Goal: Information Seeking & Learning: Learn about a topic

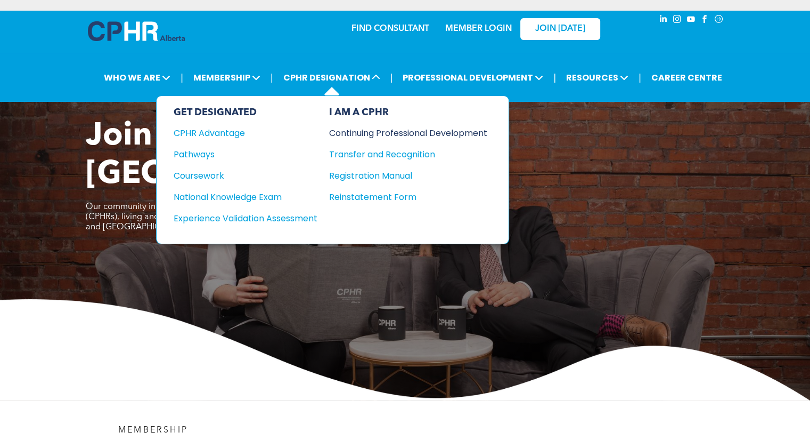
click at [383, 134] on div "Continuing Professional Development" at bounding box center [400, 132] width 142 height 13
click at [383, 133] on div "Continuing Professional Development" at bounding box center [400, 132] width 142 height 13
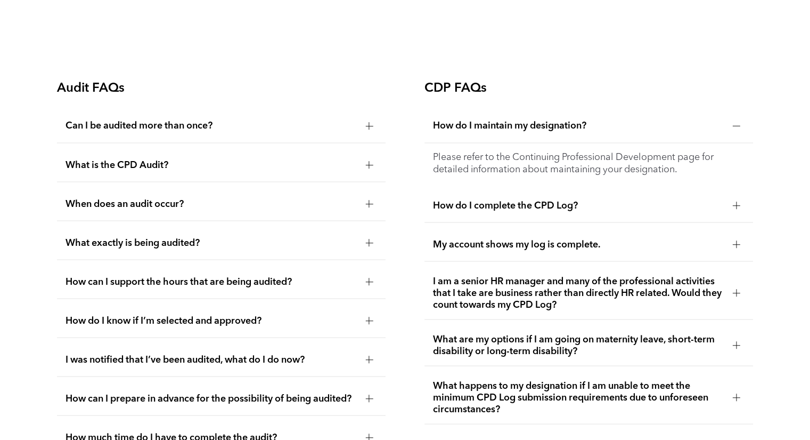
scroll to position [1867, 0]
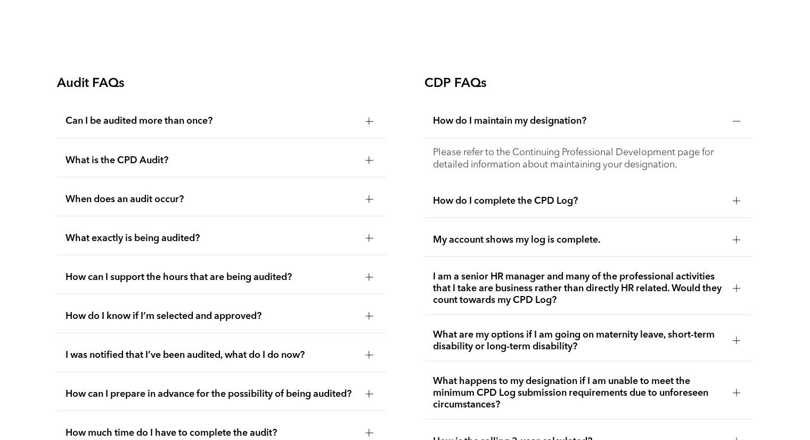
click at [738, 197] on div at bounding box center [736, 200] width 7 height 7
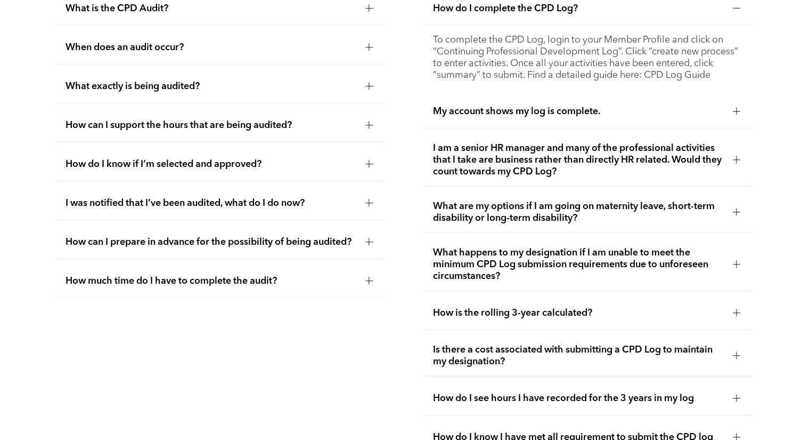
scroll to position [2021, 0]
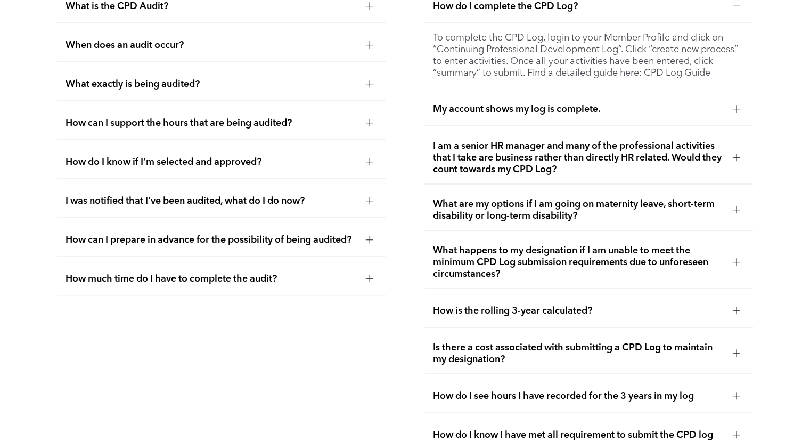
click at [735, 261] on div at bounding box center [736, 261] width 7 height 1
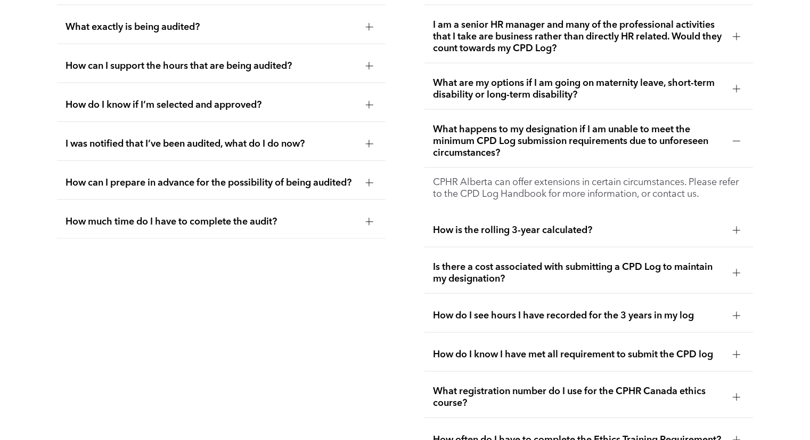
scroll to position [2080, 0]
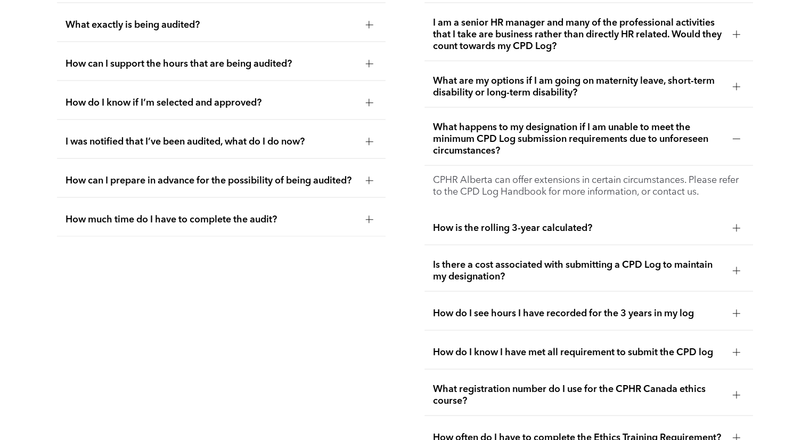
click at [734, 224] on div at bounding box center [736, 227] width 7 height 7
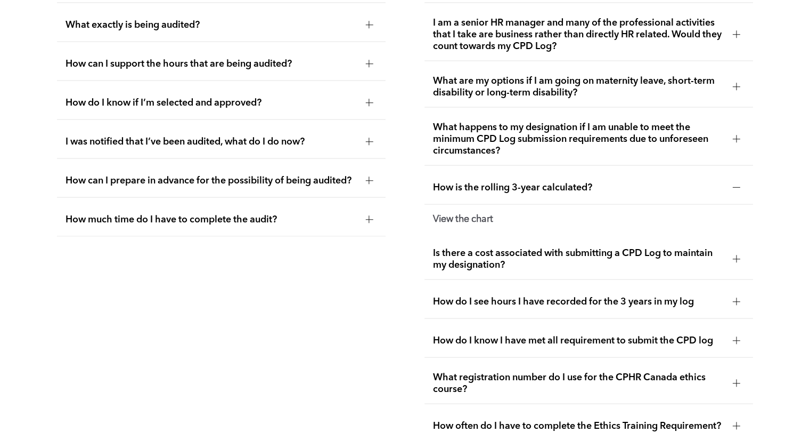
drag, startPoint x: 475, startPoint y: 210, endPoint x: 356, endPoint y: 288, distance: 142.4
click at [356, 288] on div "Audit FAQs Can I be audited more than once? If you are randomly selected for CP…" at bounding box center [221, 172] width 346 height 635
drag, startPoint x: 454, startPoint y: 211, endPoint x: 393, endPoint y: 248, distance: 71.4
click at [393, 248] on div "Audit FAQs Can I be audited more than once? If you are randomly selected for CP…" at bounding box center [221, 172] width 346 height 635
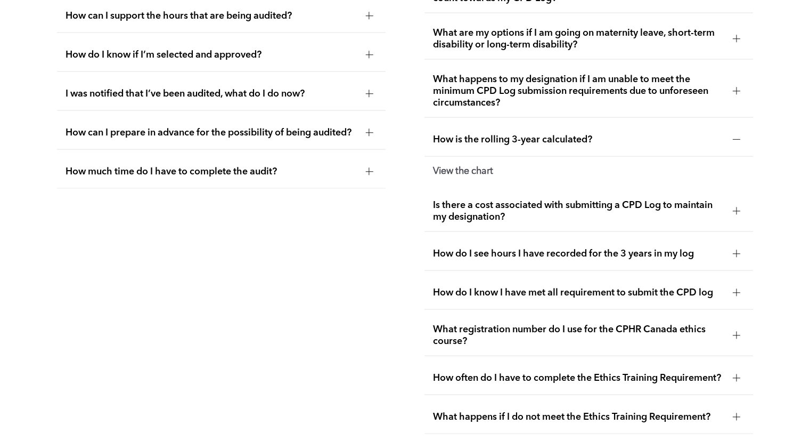
scroll to position [2126, 0]
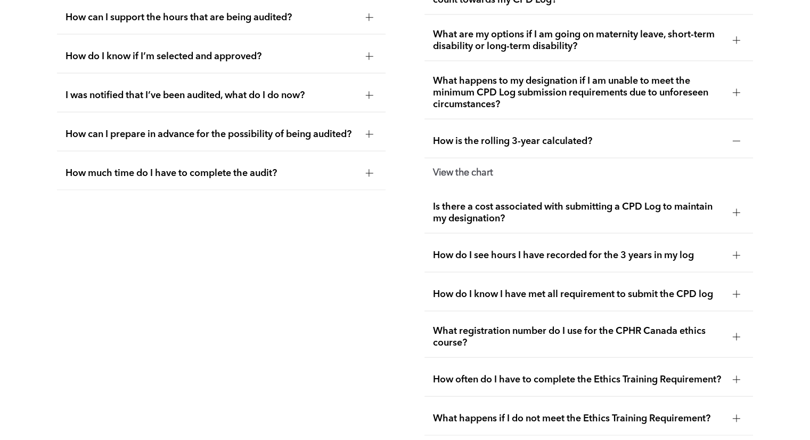
click at [737, 209] on div at bounding box center [736, 212] width 1 height 7
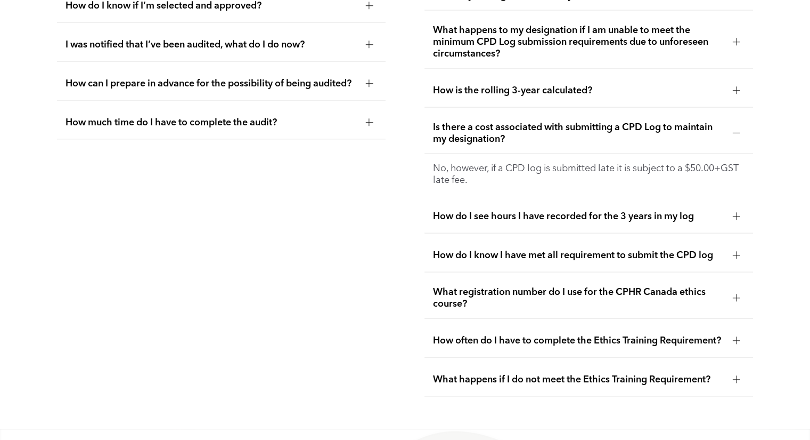
scroll to position [2174, 0]
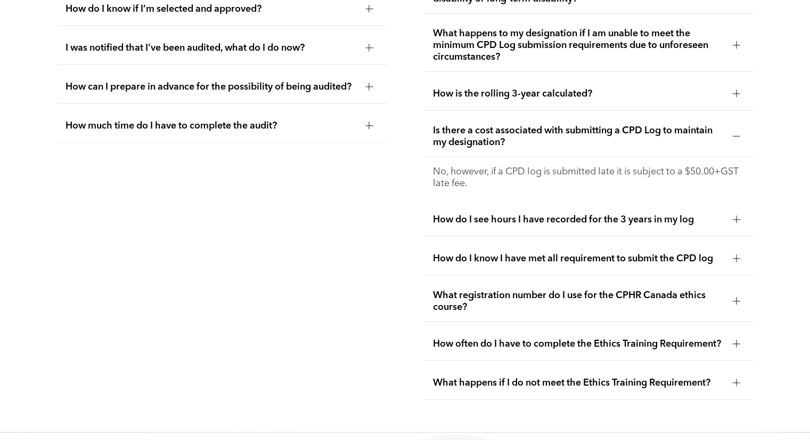
click at [738, 340] on div at bounding box center [736, 343] width 7 height 7
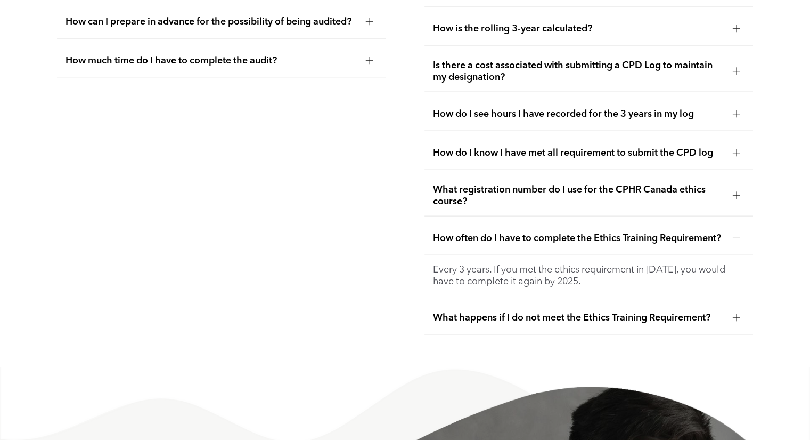
scroll to position [2234, 0]
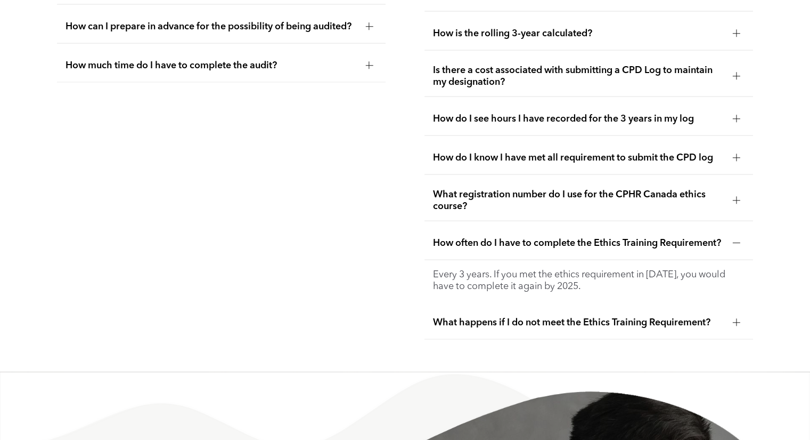
click at [737, 197] on div at bounding box center [736, 200] width 7 height 7
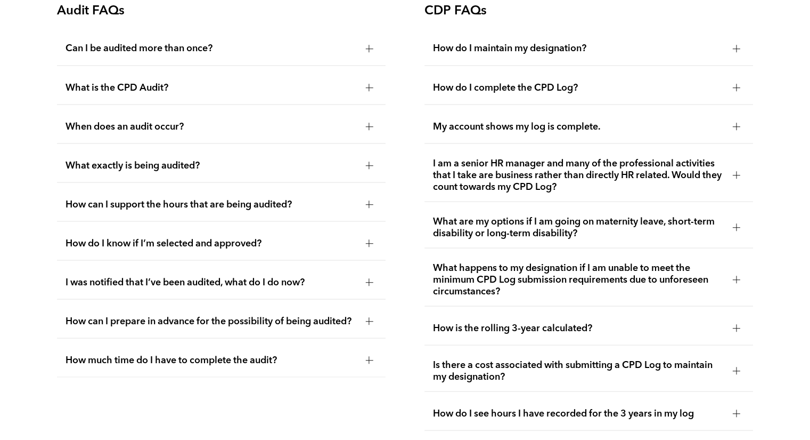
scroll to position [1935, 0]
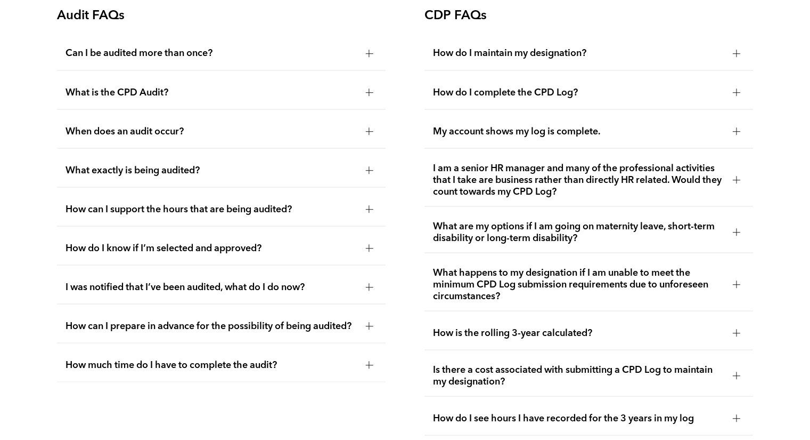
click at [736, 176] on div at bounding box center [736, 179] width 1 height 7
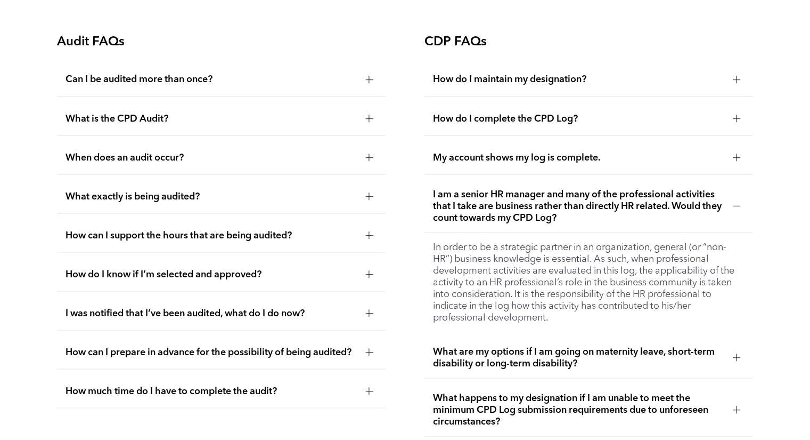
scroll to position [1912, 0]
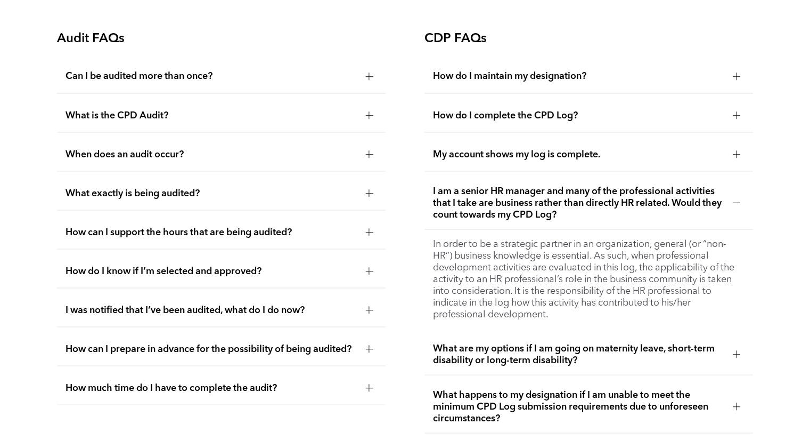
click at [737, 72] on div at bounding box center [736, 75] width 7 height 7
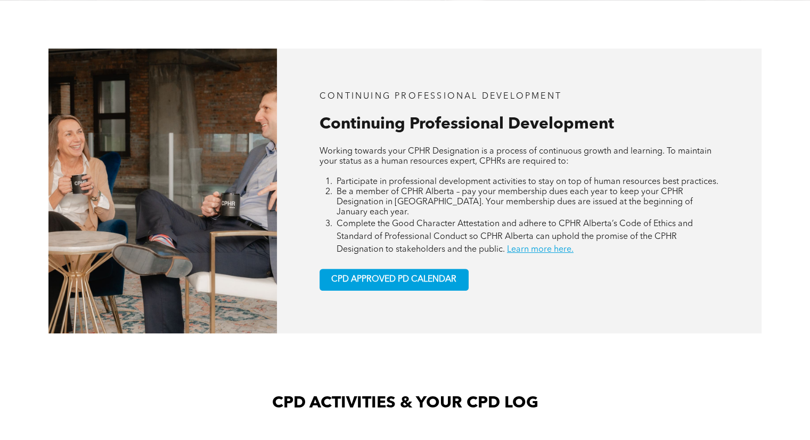
scroll to position [400, 0]
